Goal: Communication & Community: Ask a question

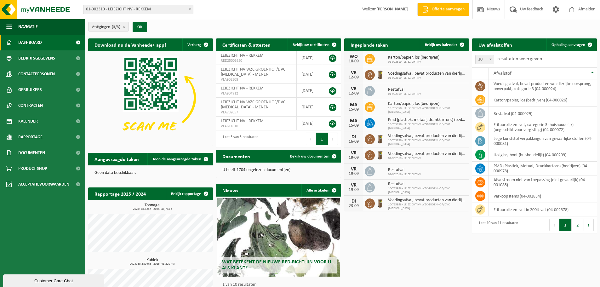
click at [442, 76] on span "01-902319 - LEIEZICHT NV" at bounding box center [427, 78] width 78 height 4
click at [370, 75] on icon at bounding box center [370, 75] width 6 height 6
click at [31, 280] on div "Customer Care Chat" at bounding box center [53, 281] width 91 height 5
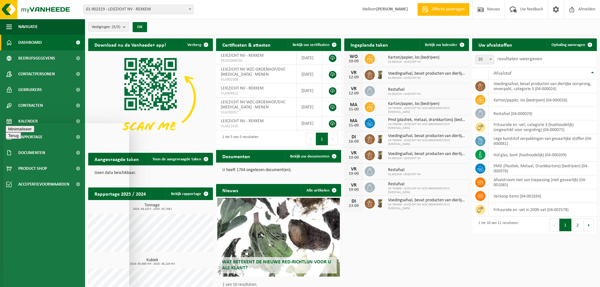
type textarea "kan je de frequentie van ophaling voedingsafval niet meer automatisch maar enke…"
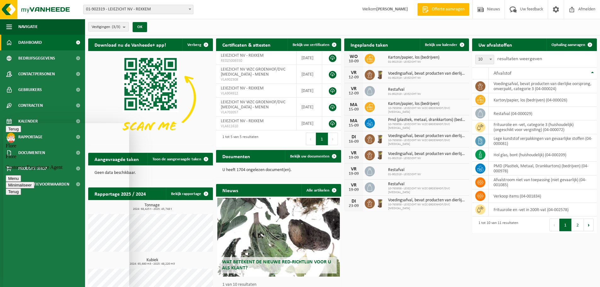
type textarea "welke frequenties zijn mogelijk?"
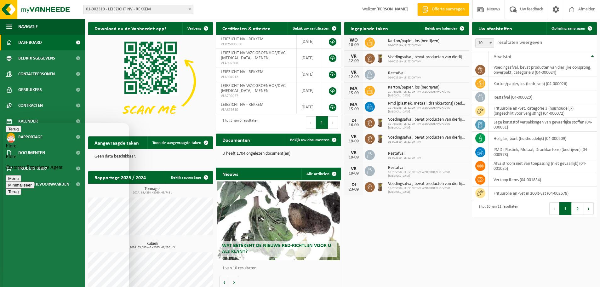
scroll to position [26, 0]
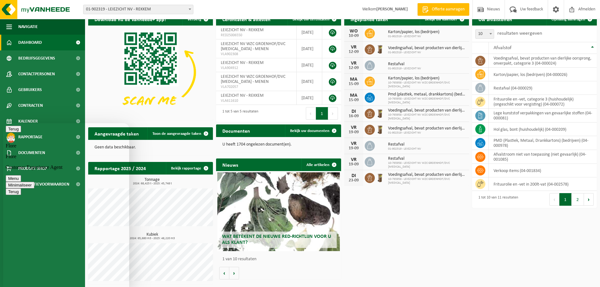
type textarea "bijvoorbeeld om de 10 dagen?"
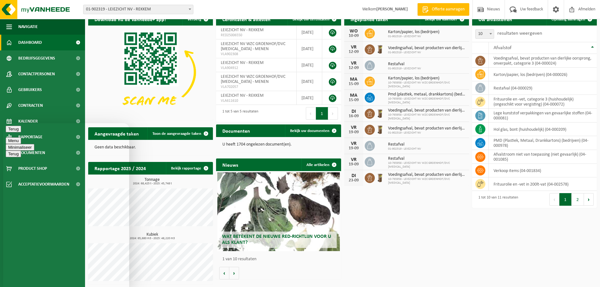
type textarea "ok bedankt voor de info. Ik zal dit bespreken met de keuken"
click at [34, 144] on button "Minimaliseer" at bounding box center [20, 147] width 29 height 7
